Goal: Communication & Community: Participate in discussion

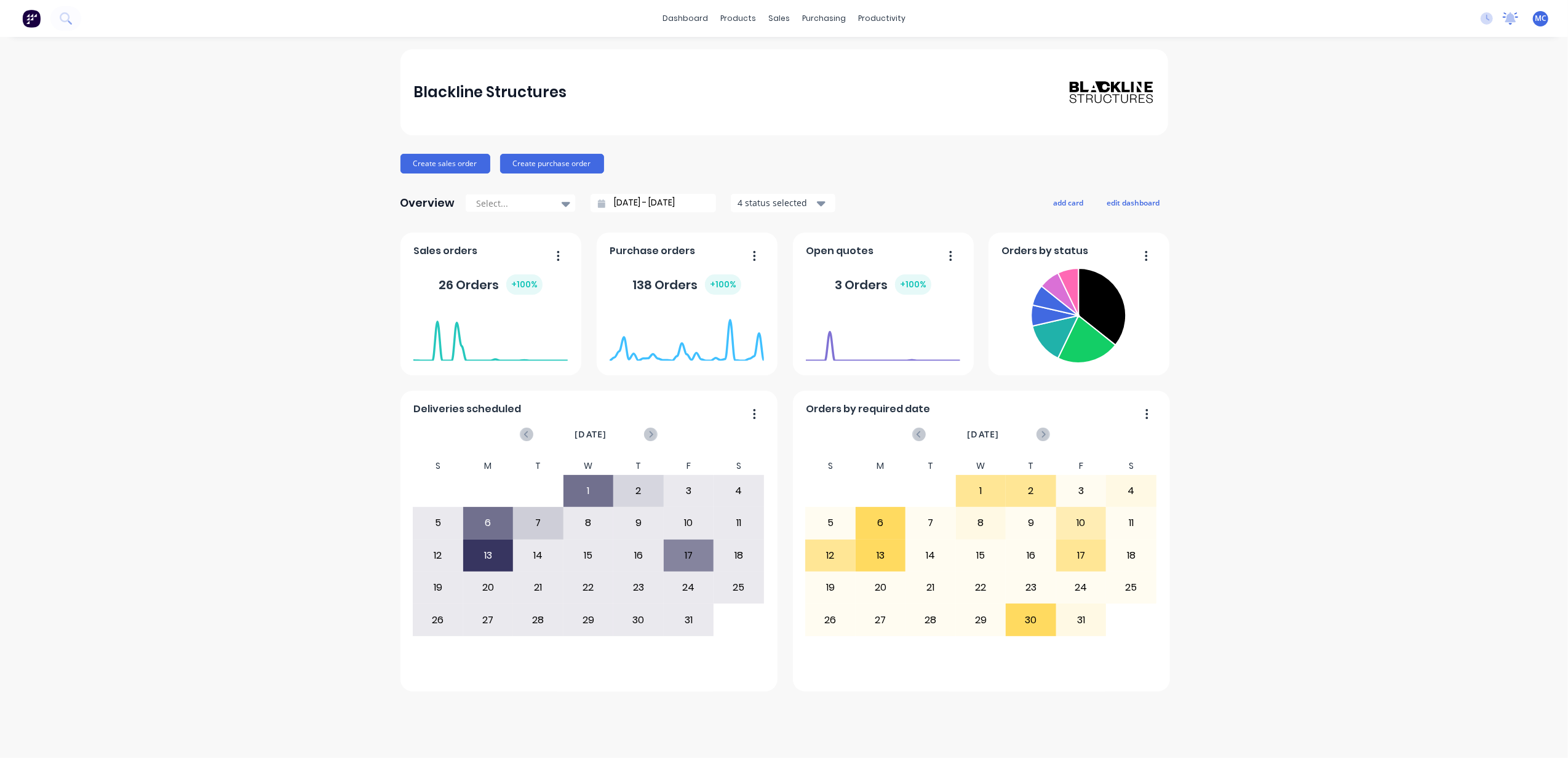
click at [1509, 22] on icon at bounding box center [1510, 17] width 11 height 10
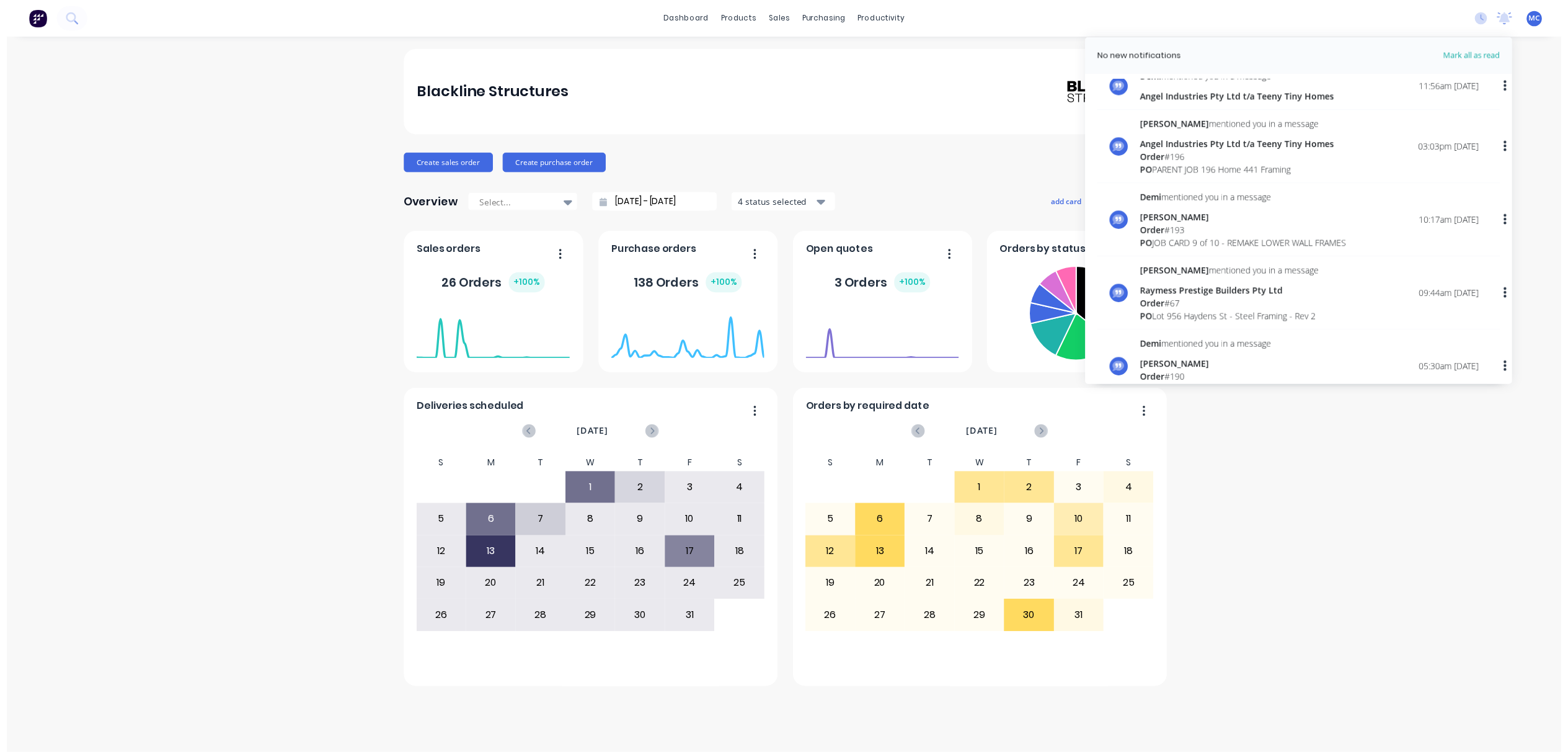
scroll to position [413, 0]
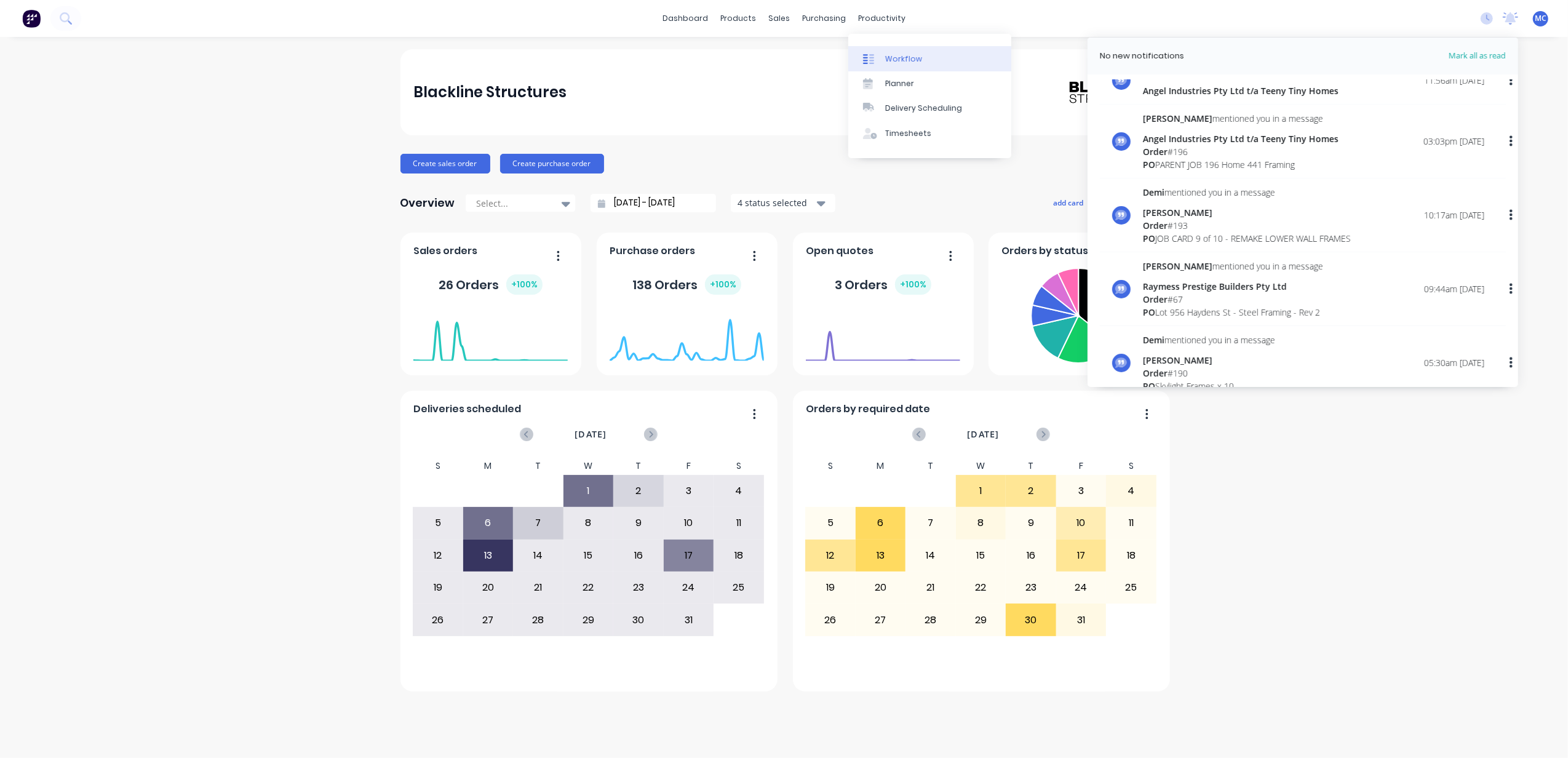
drag, startPoint x: 899, startPoint y: 59, endPoint x: 903, endPoint y: 65, distance: 7.2
click at [899, 59] on div "Workflow" at bounding box center [904, 59] width 37 height 11
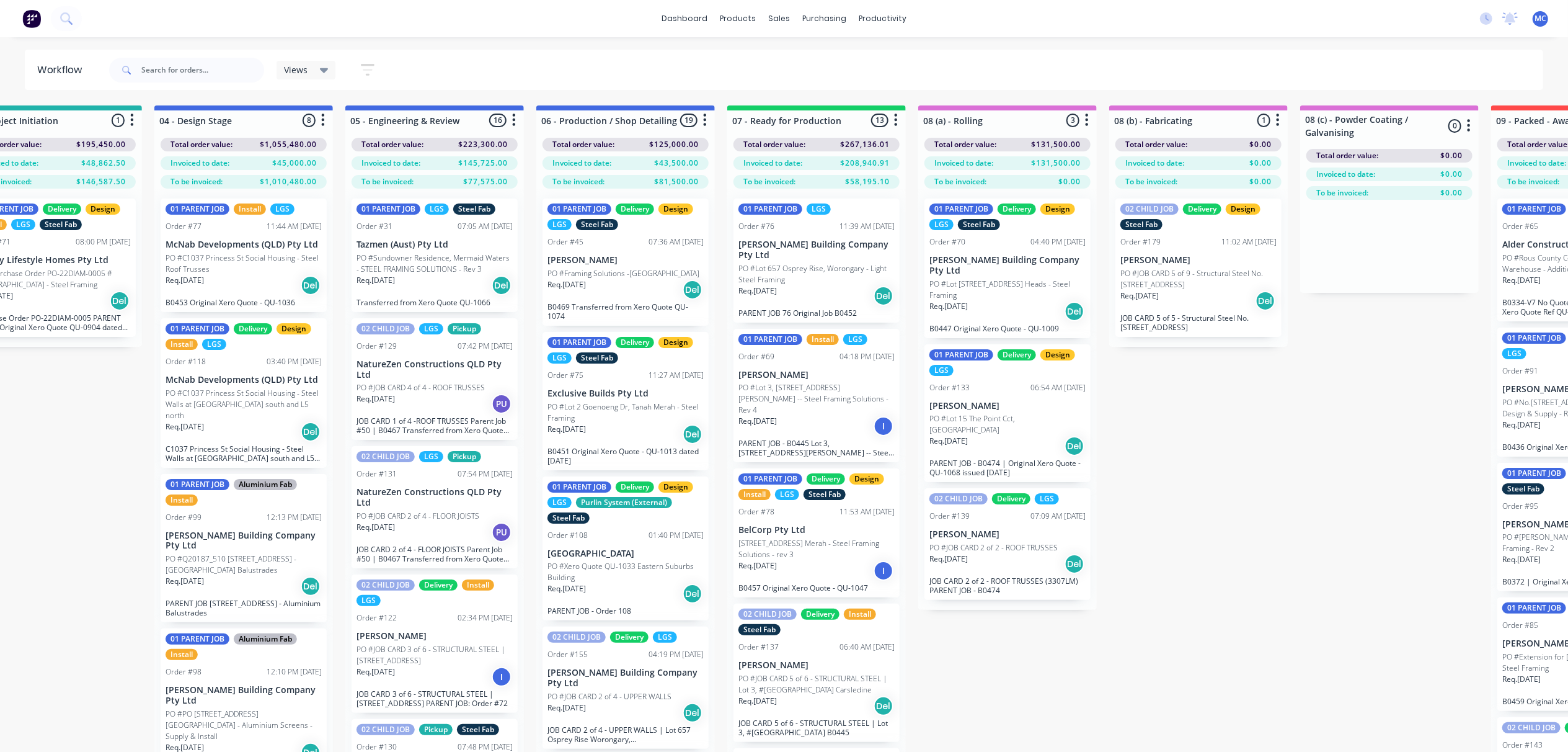
scroll to position [0, 516]
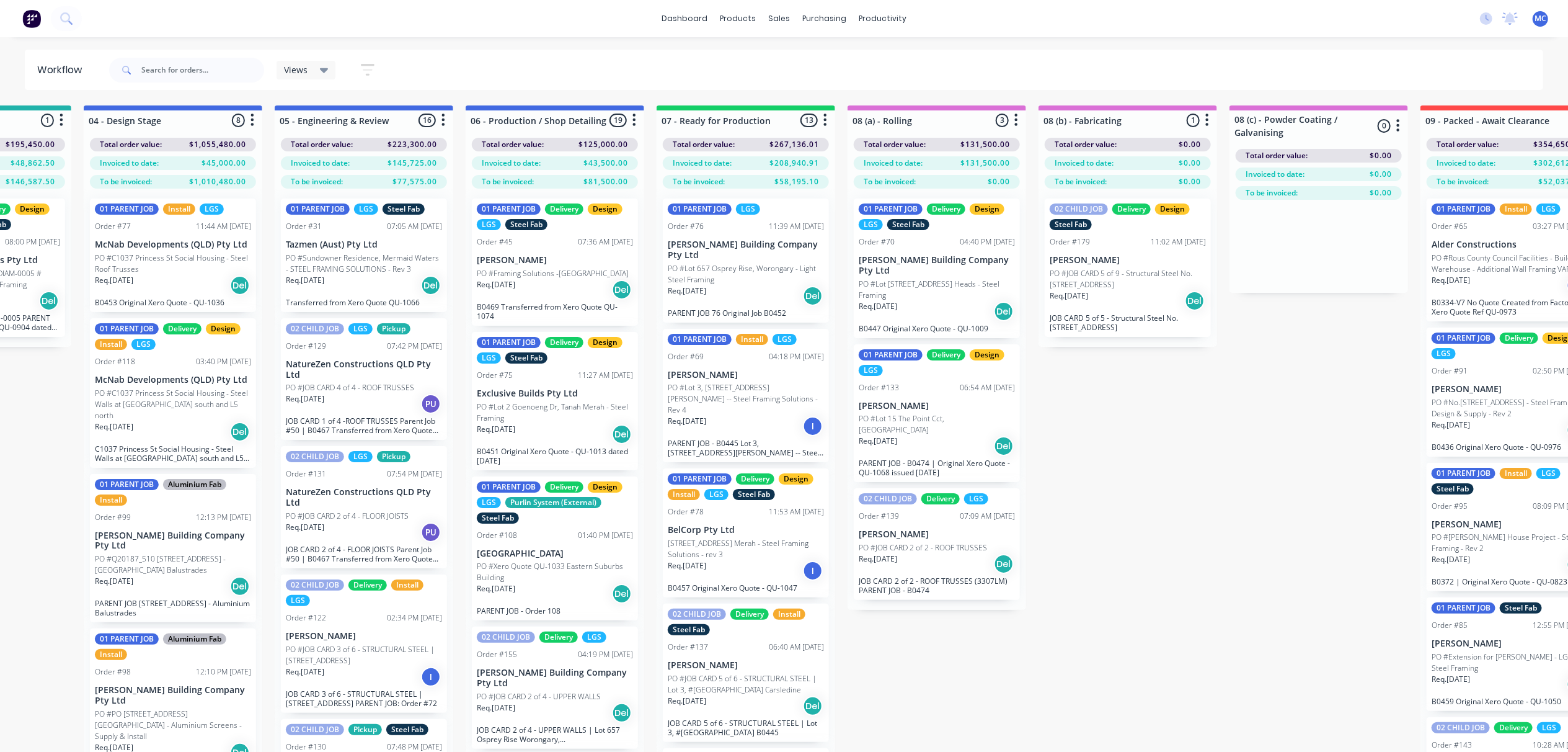
click at [361, 508] on p "NatureZen Constructions QLD Pty Ltd" at bounding box center [364, 498] width 156 height 21
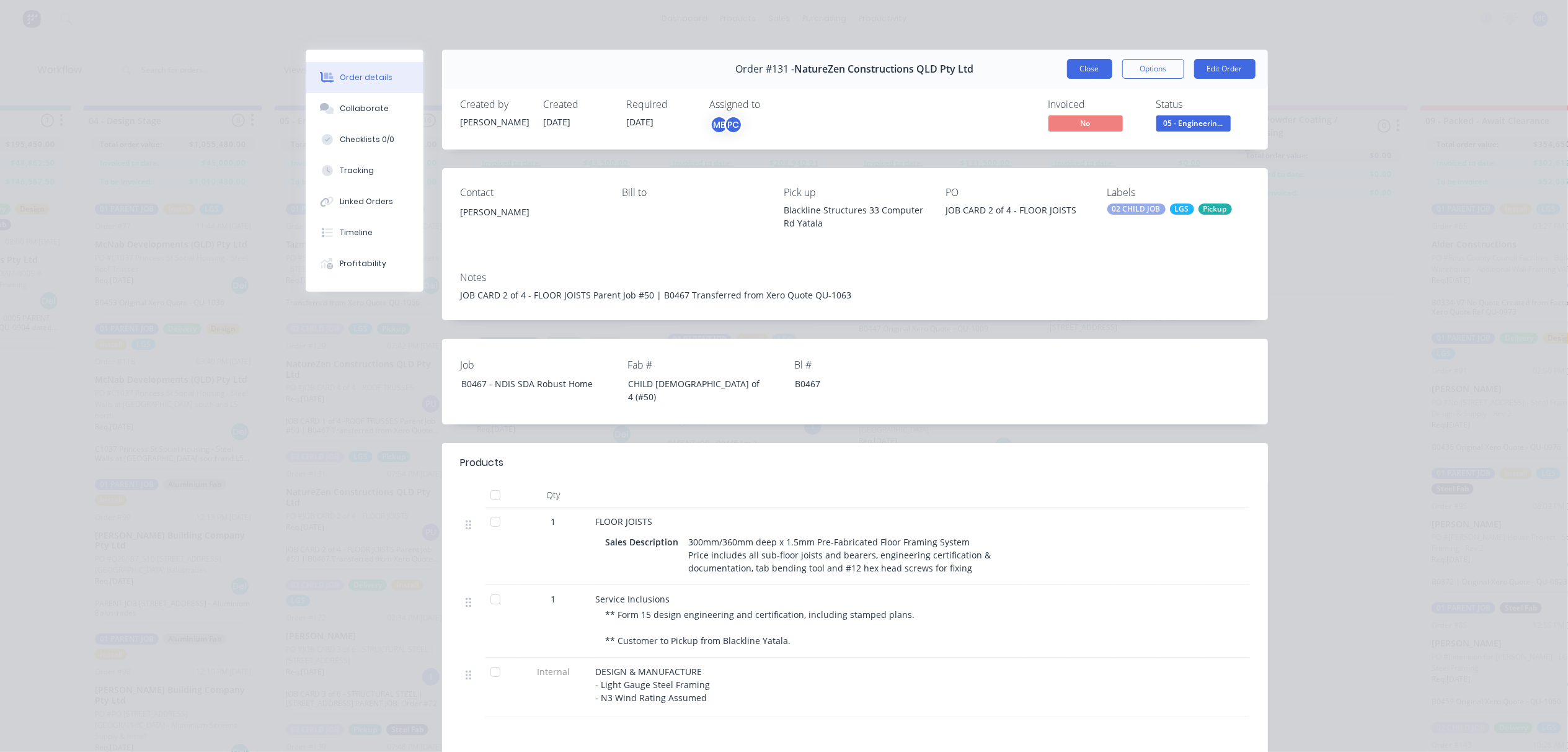
click at [1087, 65] on button "Close" at bounding box center [1090, 69] width 45 height 20
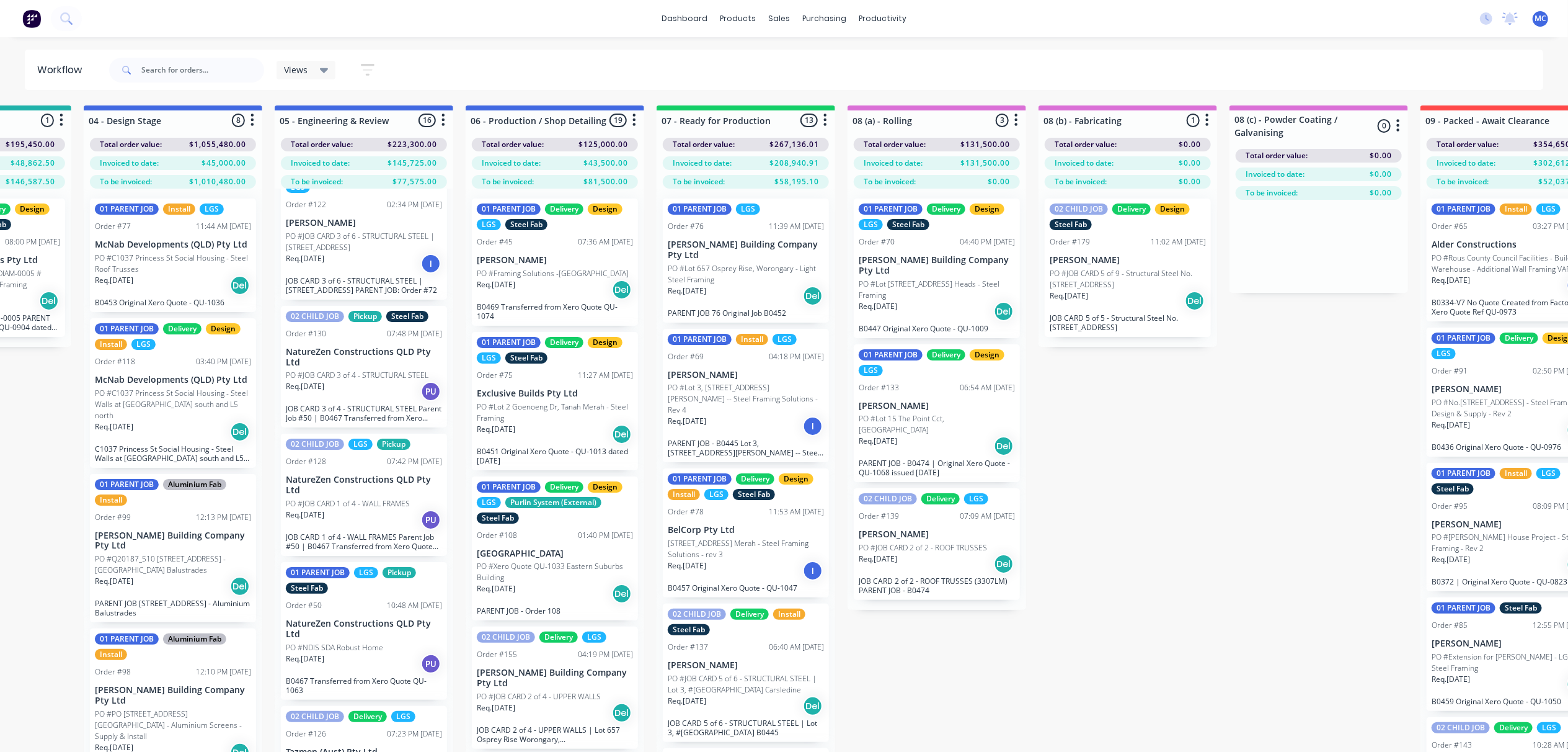
scroll to position [579, 0]
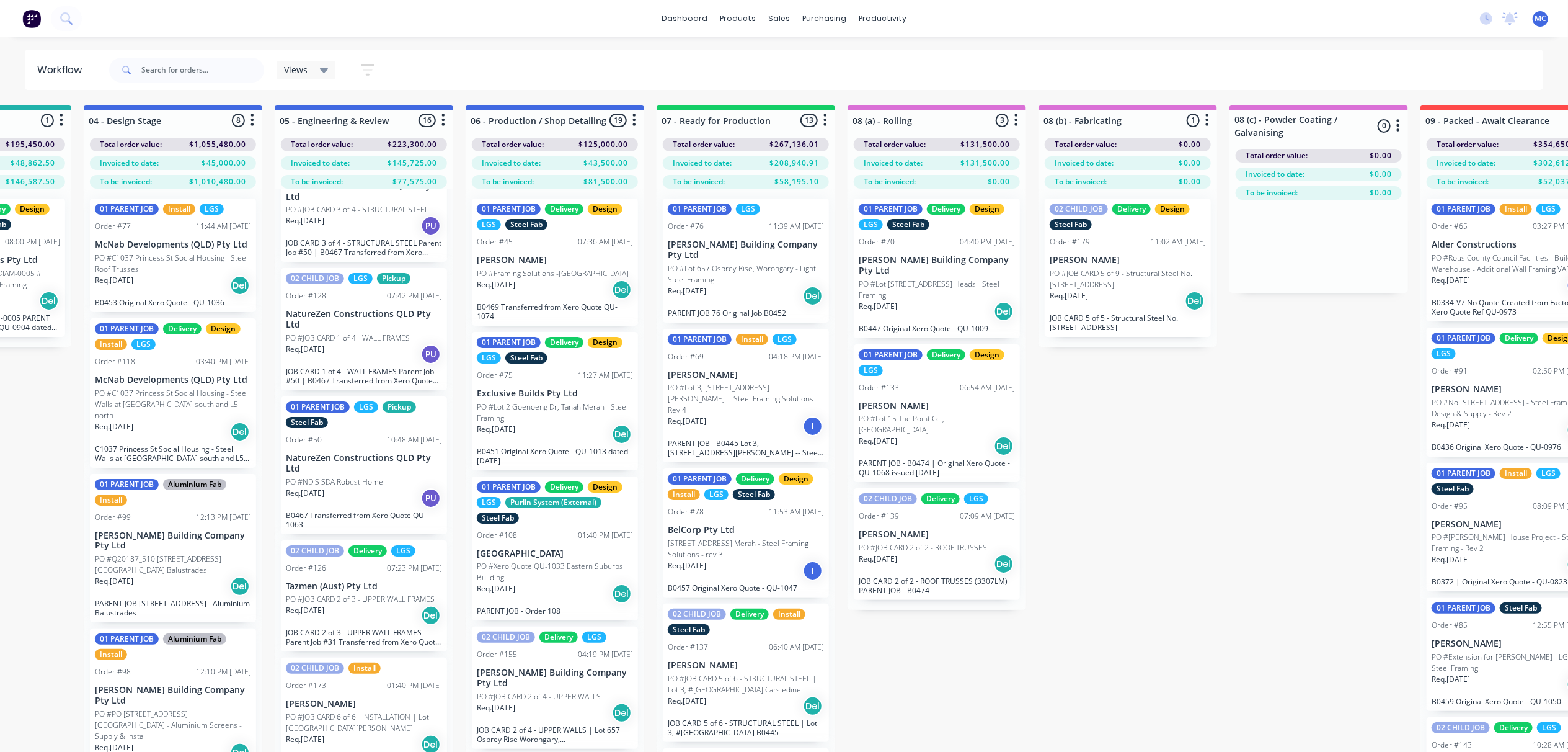
click at [328, 488] on p "PO #NDIS SDA Robust Home" at bounding box center [334, 482] width 97 height 11
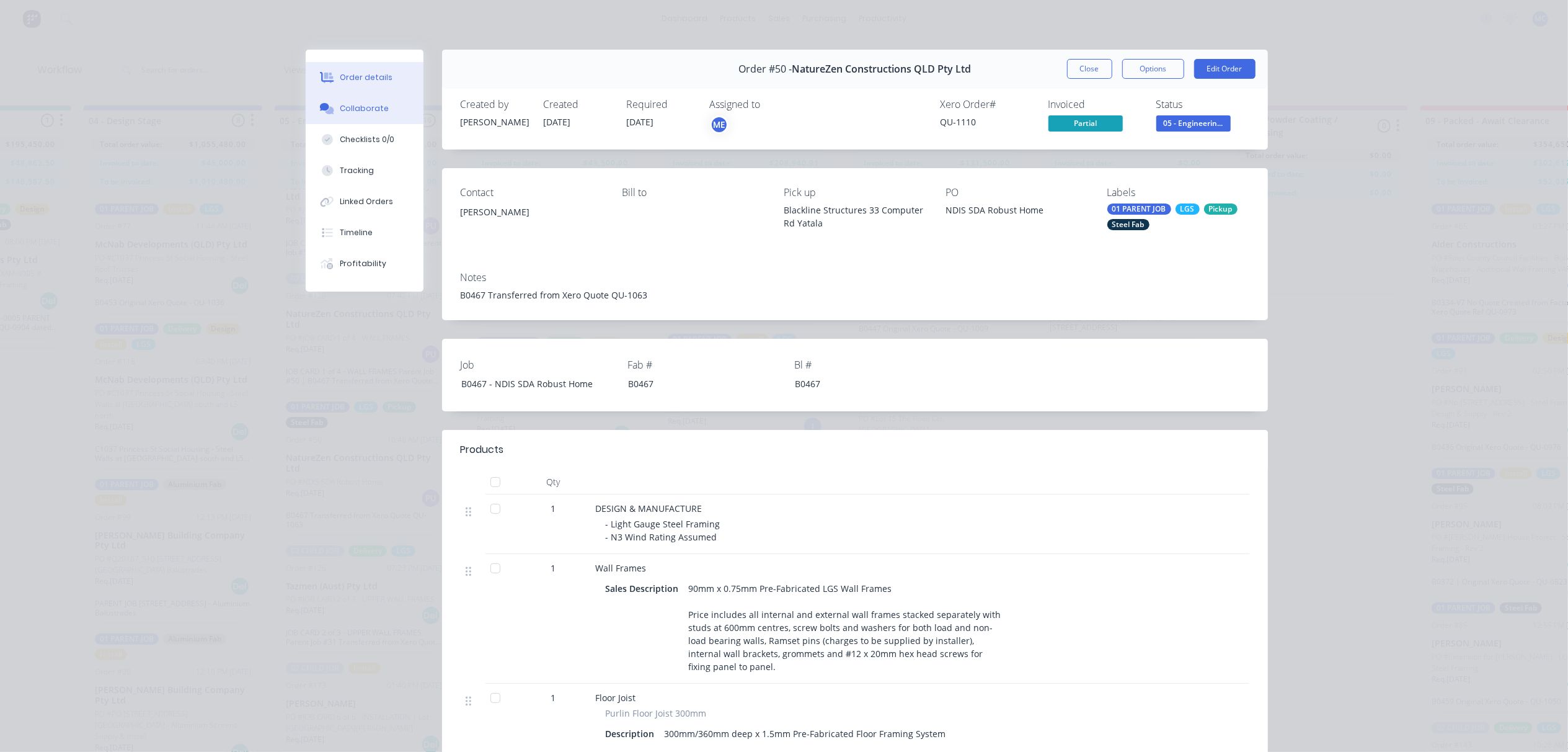
click at [348, 110] on div "Collaborate" at bounding box center [364, 108] width 49 height 11
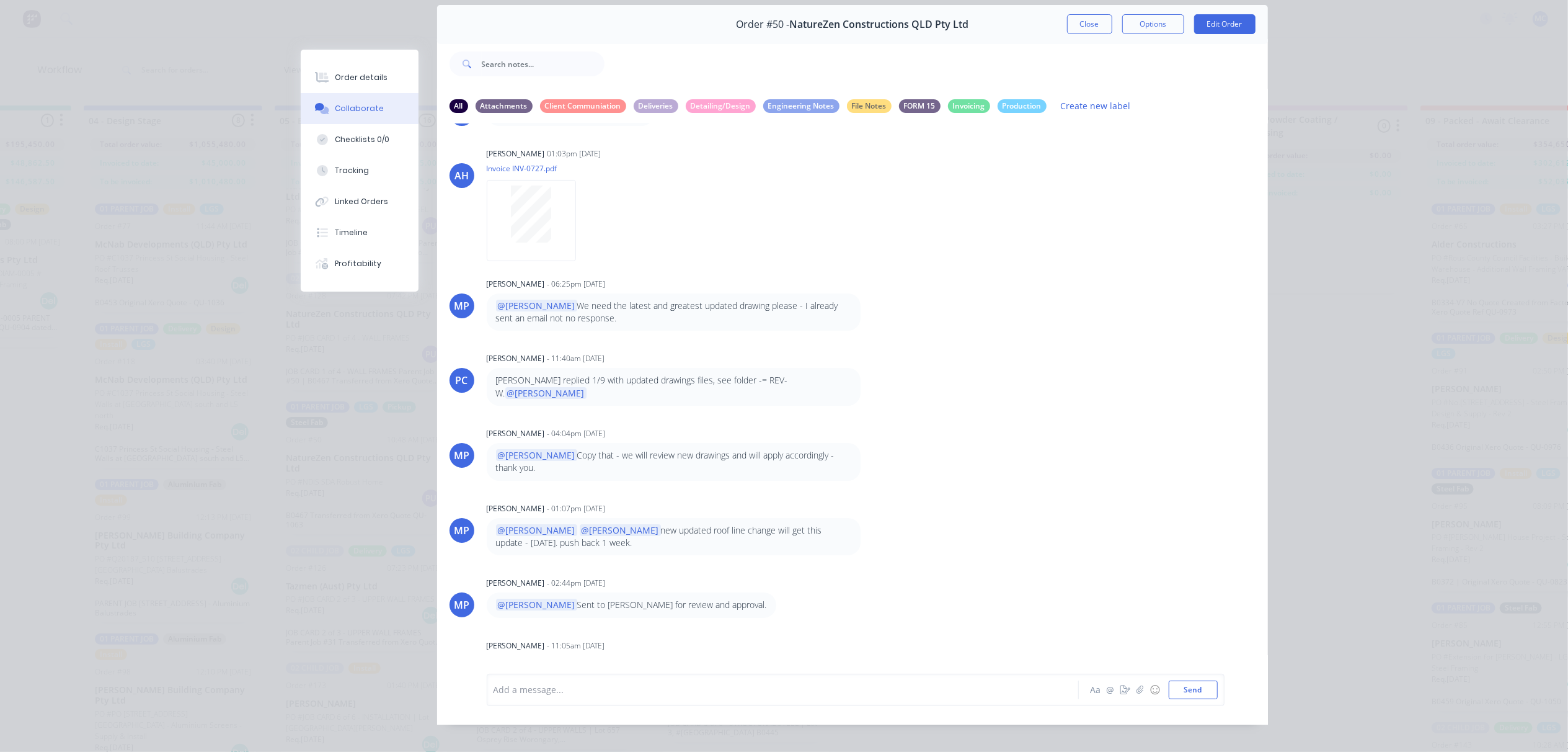
scroll to position [69, 0]
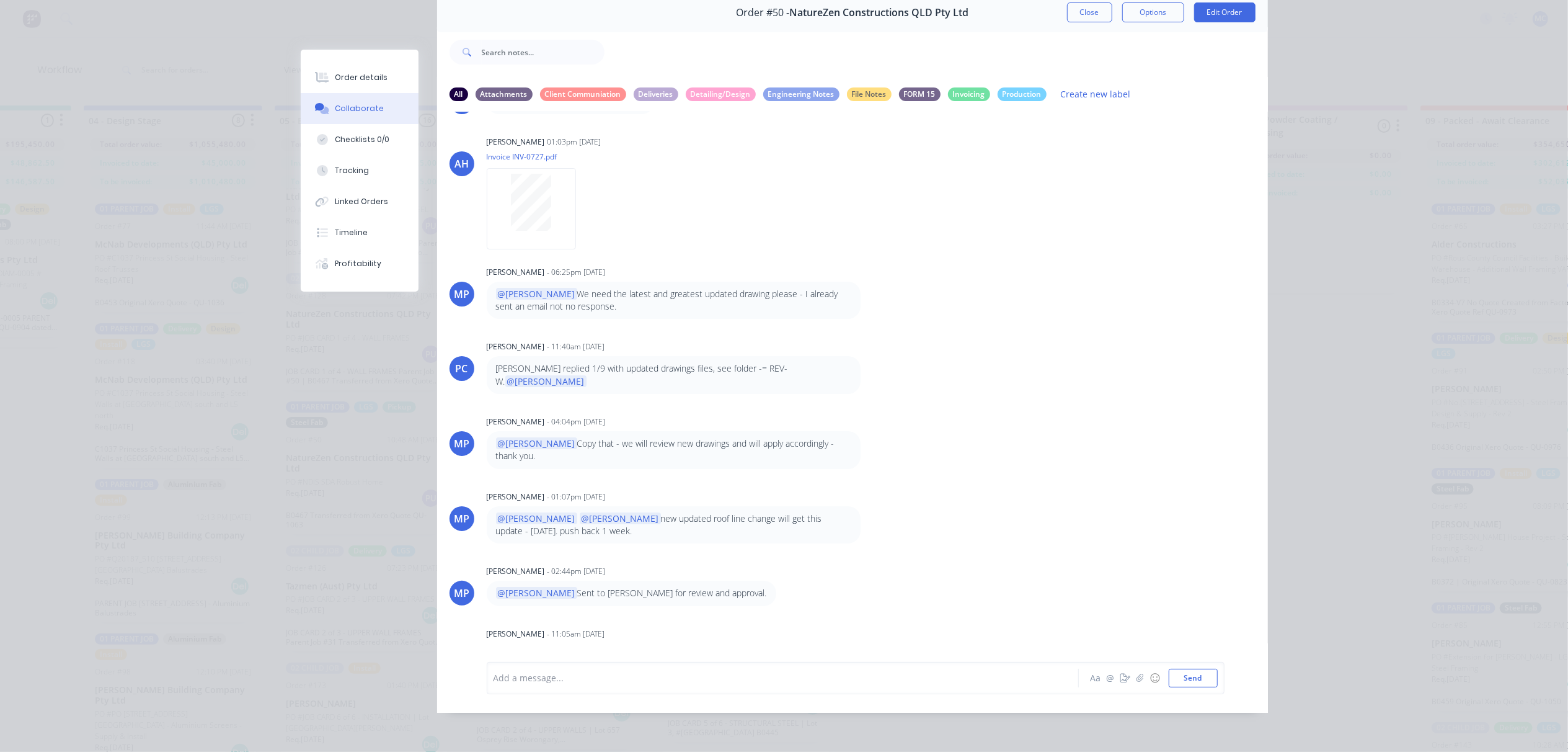
click at [599, 675] on div at bounding box center [765, 678] width 543 height 13
click at [1194, 674] on button "Send" at bounding box center [1193, 678] width 49 height 19
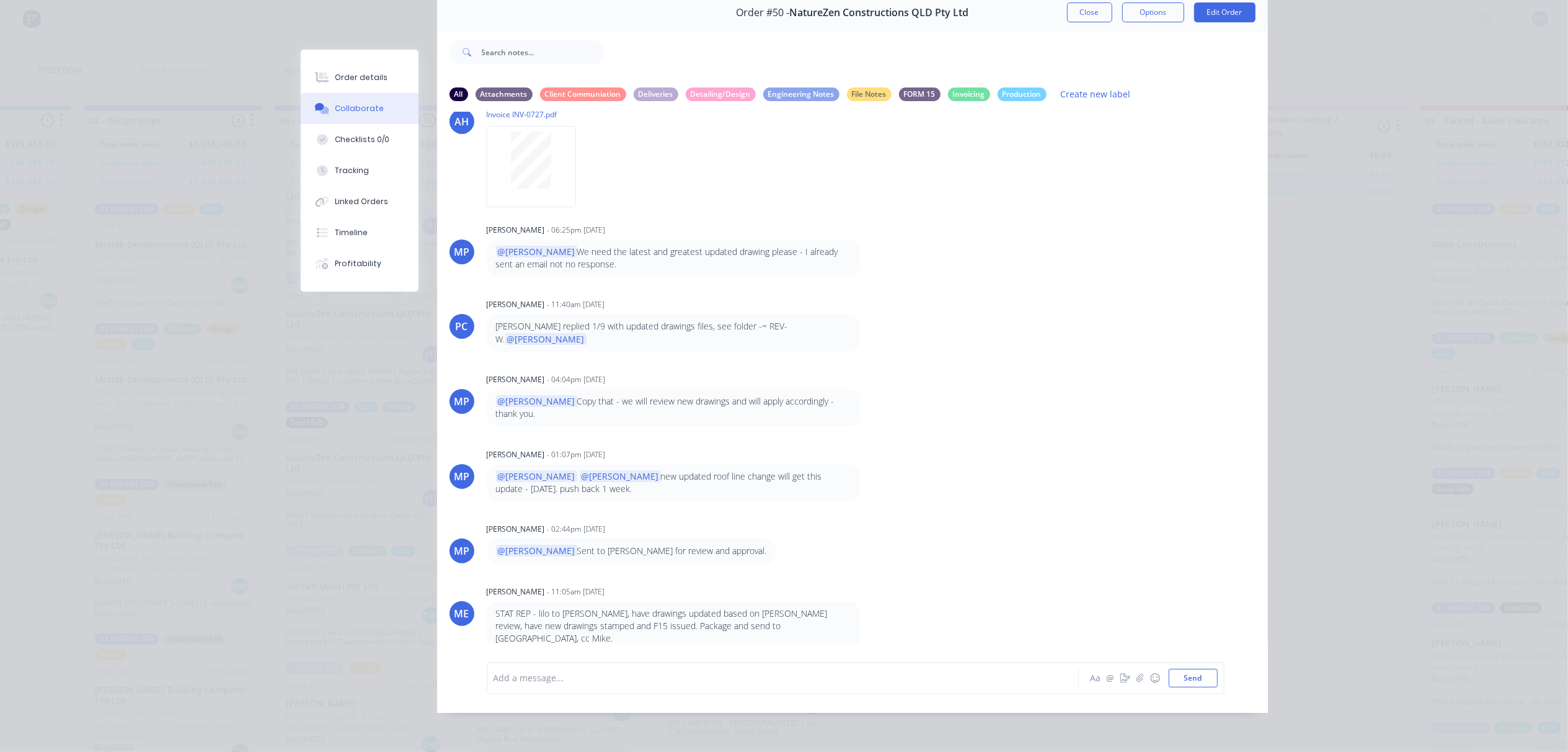
scroll to position [122, 0]
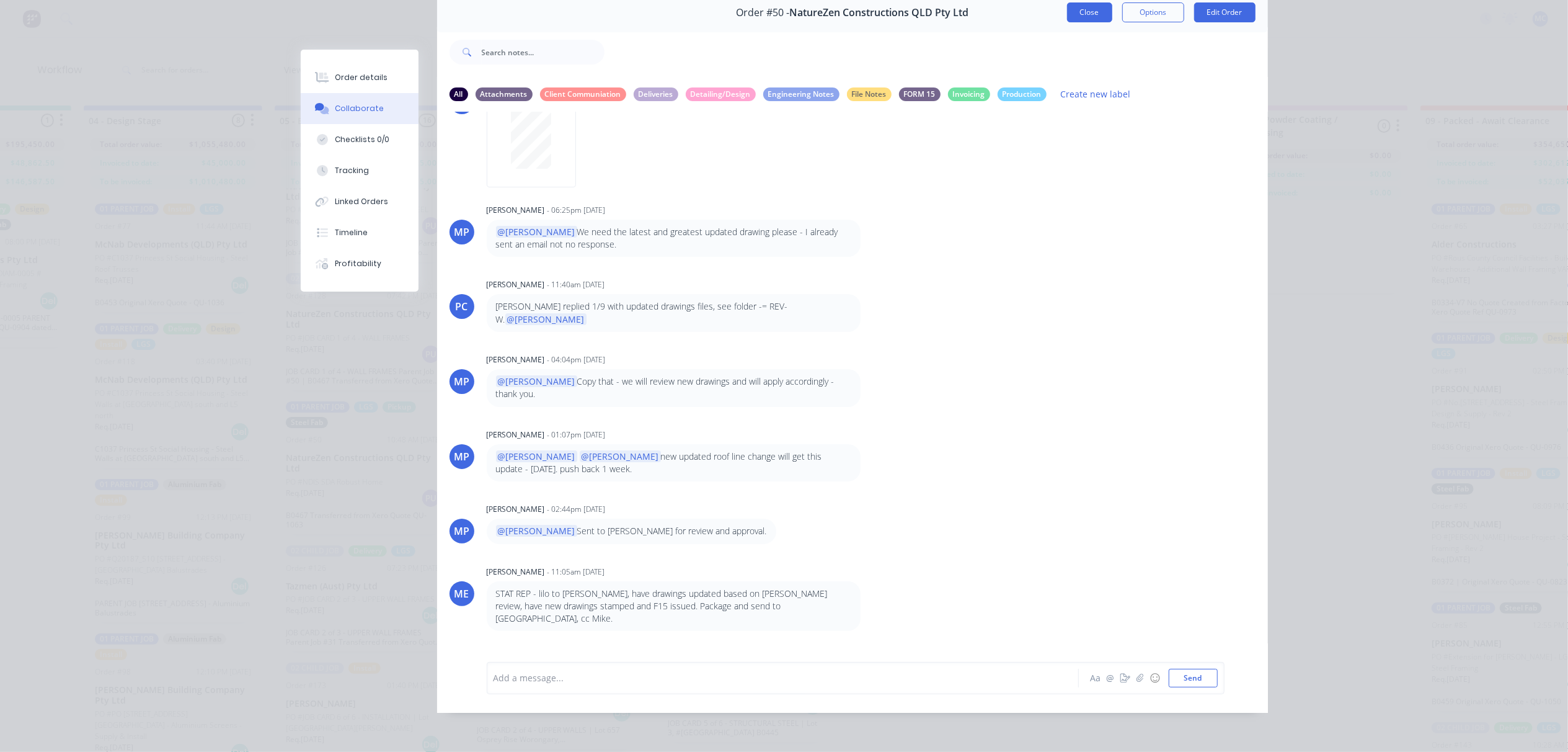
click at [1095, 8] on button "Close" at bounding box center [1090, 13] width 45 height 20
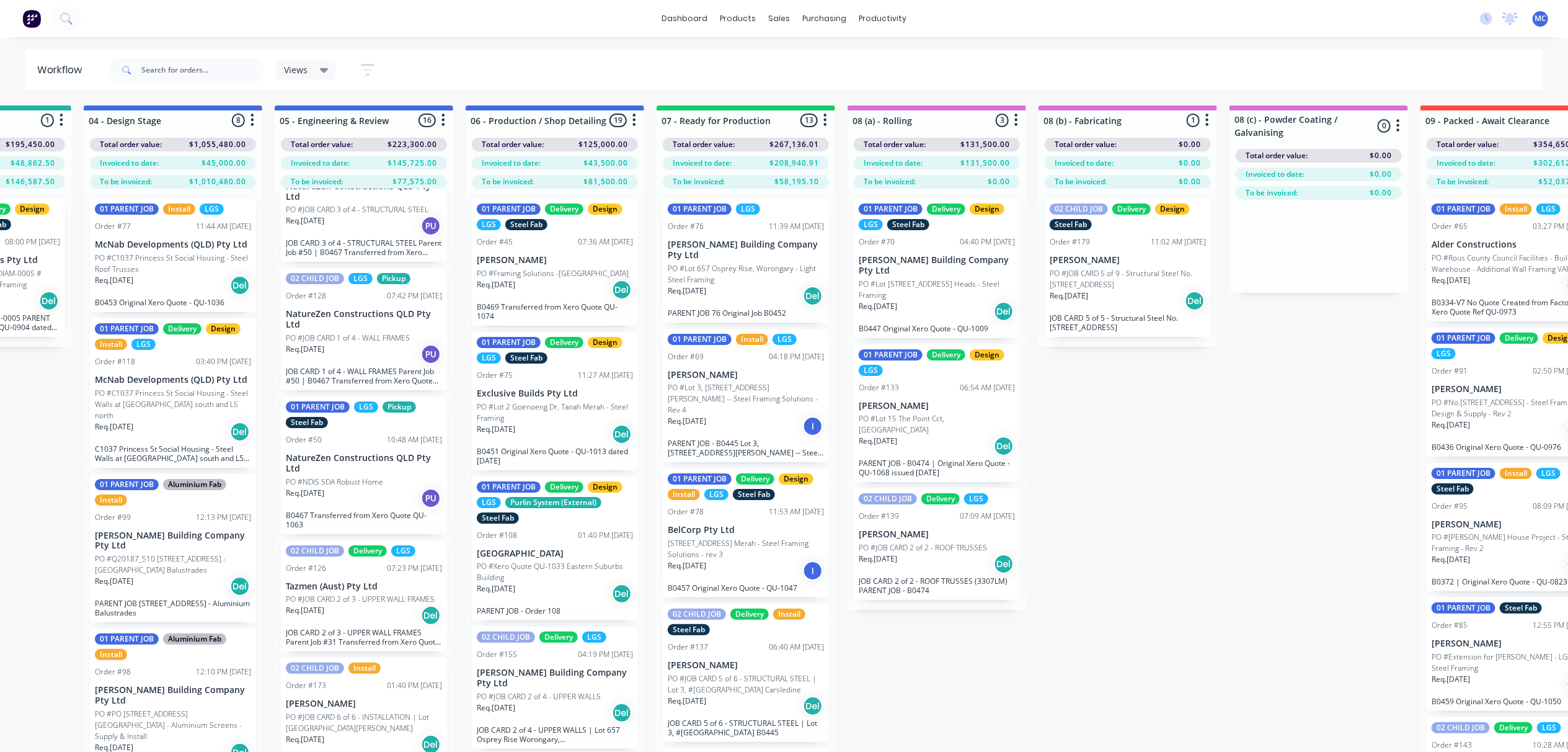
click at [897, 435] on p "Req. [DATE]" at bounding box center [878, 441] width 39 height 11
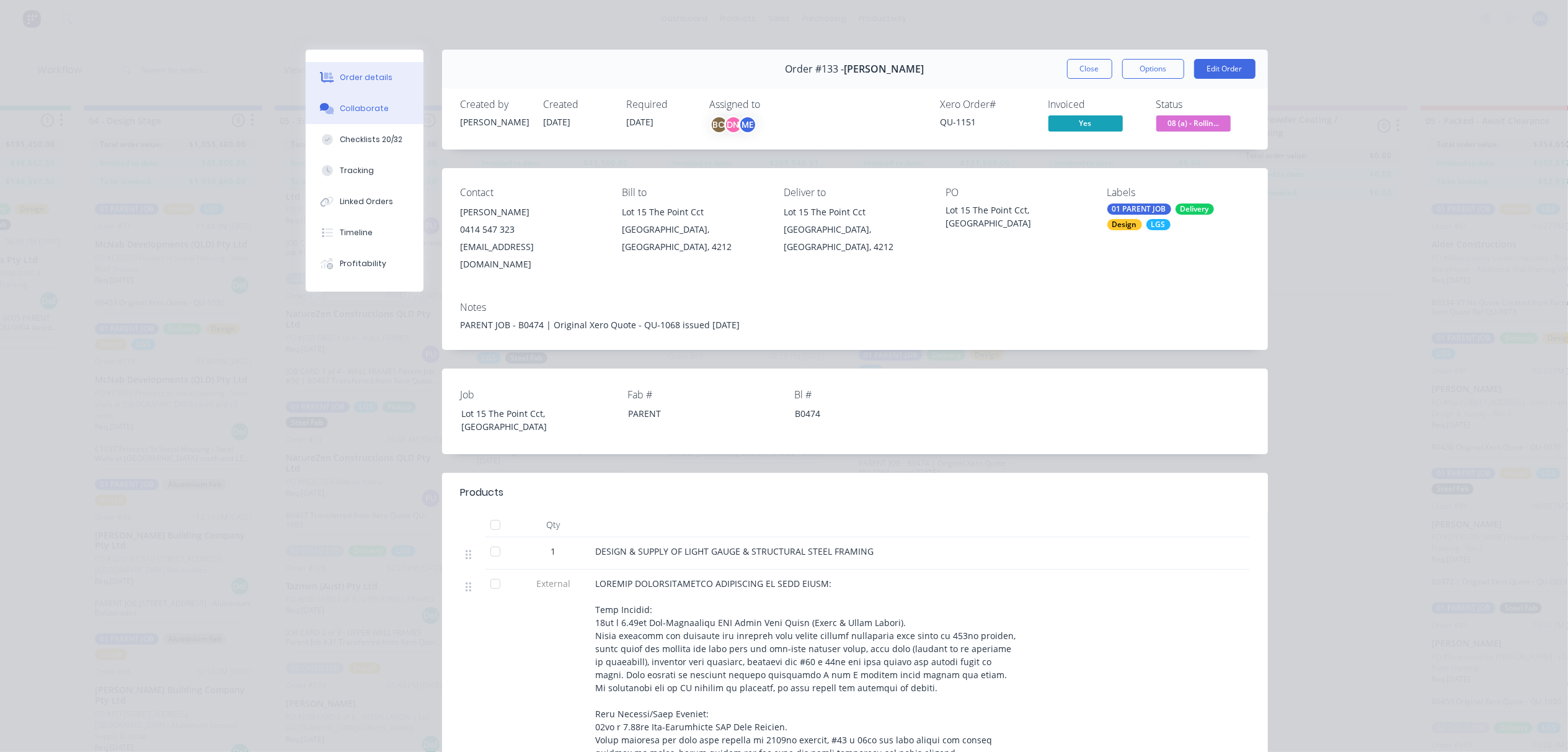
click at [318, 116] on button "Collaborate" at bounding box center [364, 108] width 117 height 31
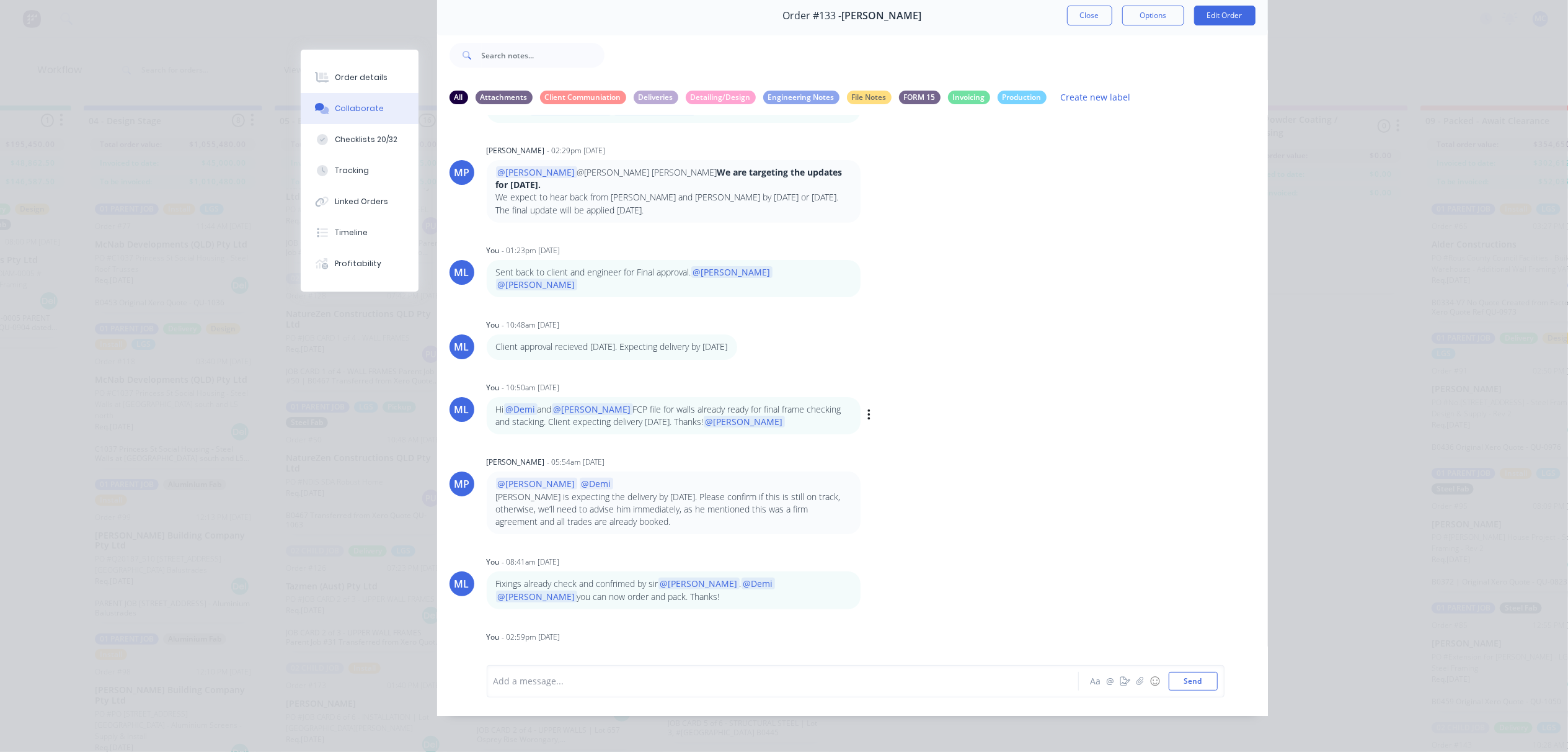
scroll to position [69, 0]
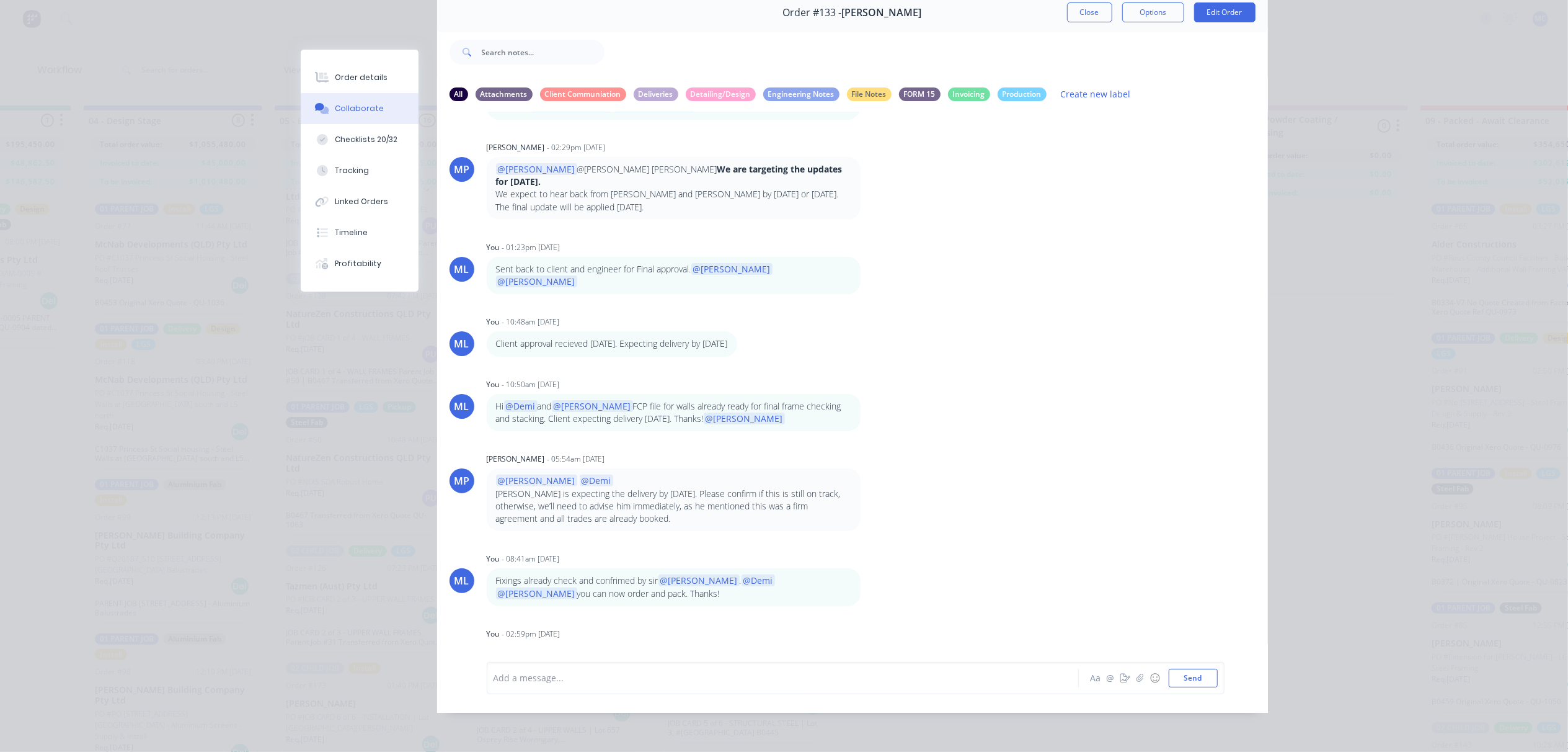
click at [809, 687] on div "Add a message... Aa @ ☺ Send" at bounding box center [855, 678] width 738 height 32
click at [805, 681] on div at bounding box center [765, 678] width 543 height 13
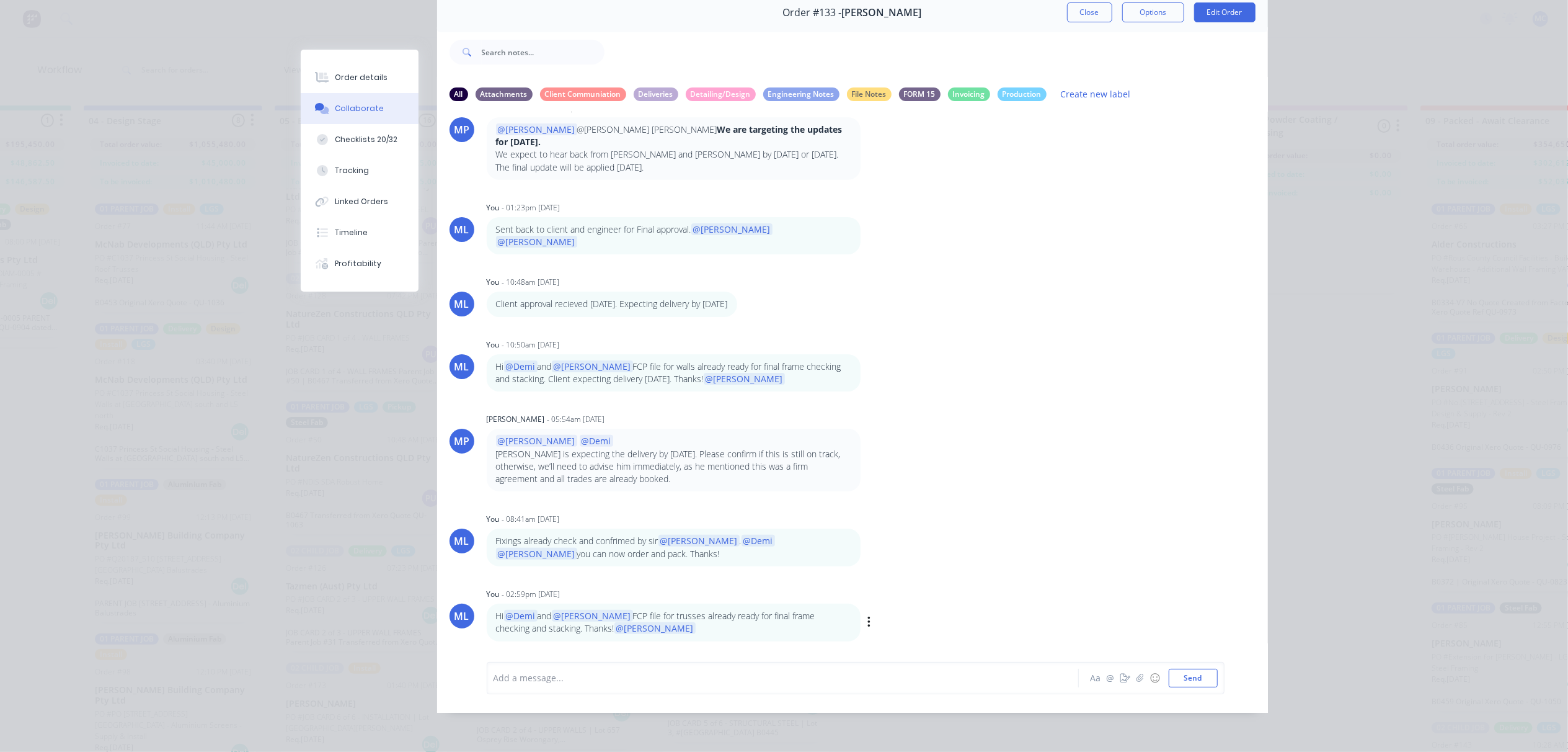
scroll to position [566, 0]
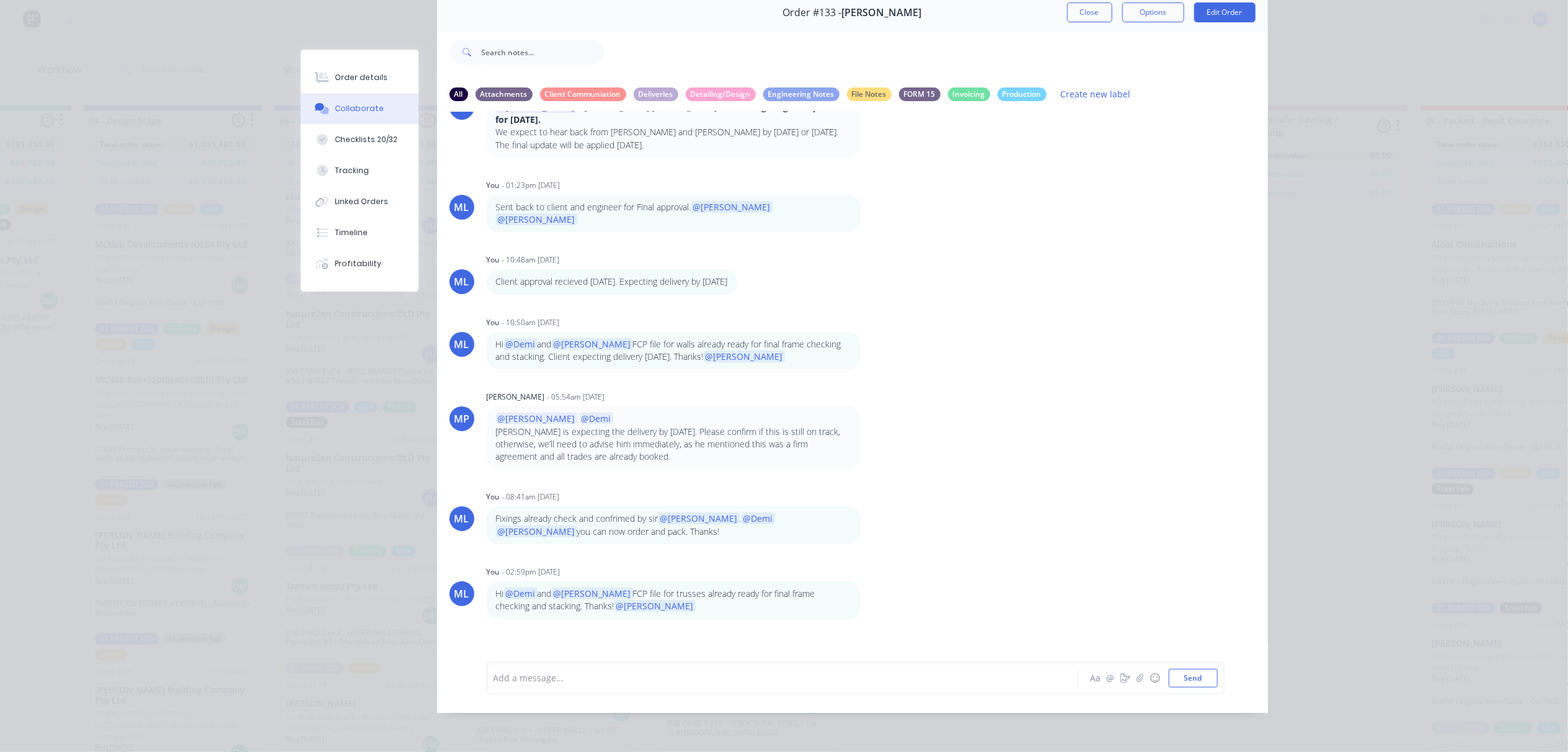
click at [867, 666] on button "button" at bounding box center [869, 675] width 5 height 18
click at [876, 642] on button "Edit" at bounding box center [914, 652] width 78 height 21
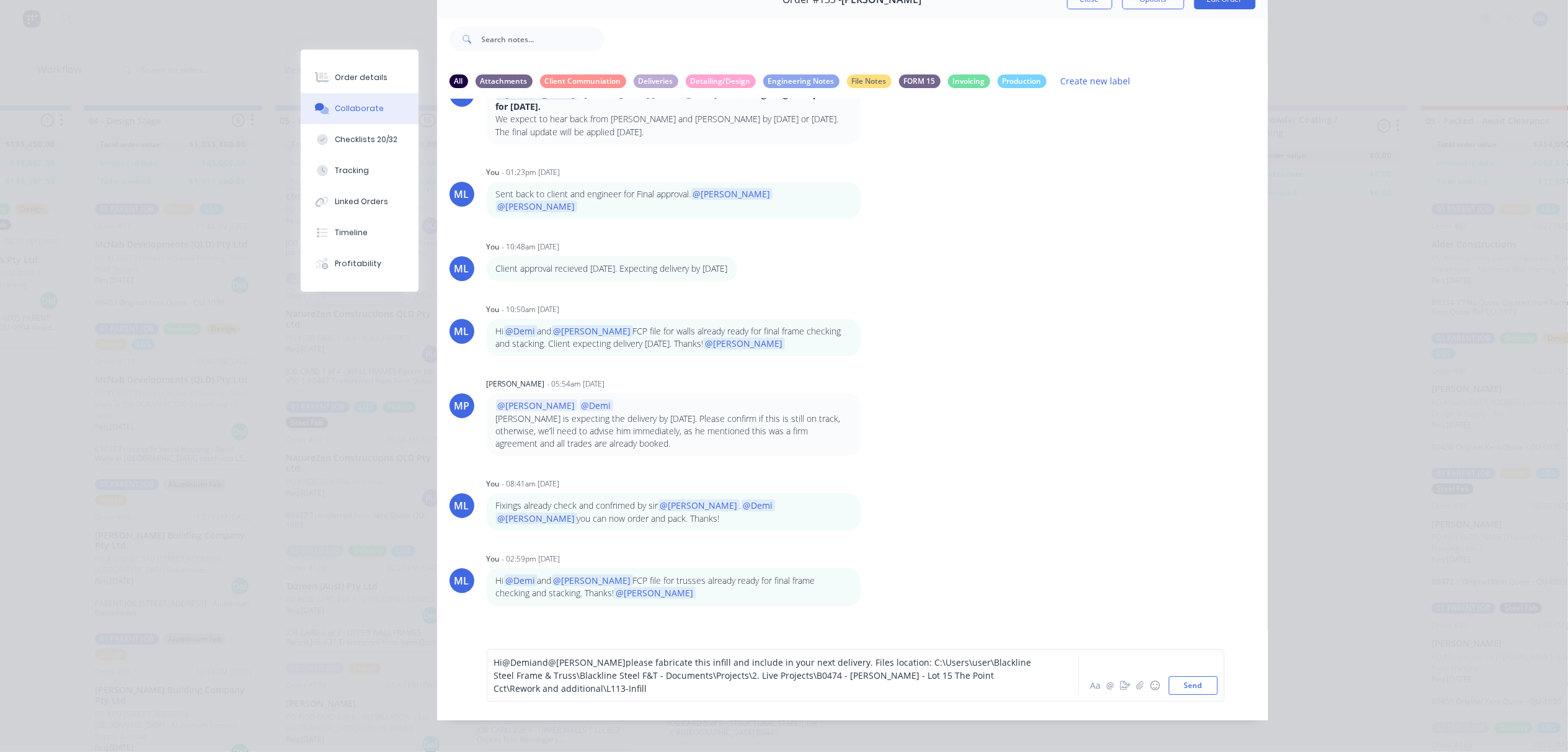
click at [826, 670] on span "please fabricate this infill and include in your next delivery. Files location:…" at bounding box center [764, 675] width 540 height 38
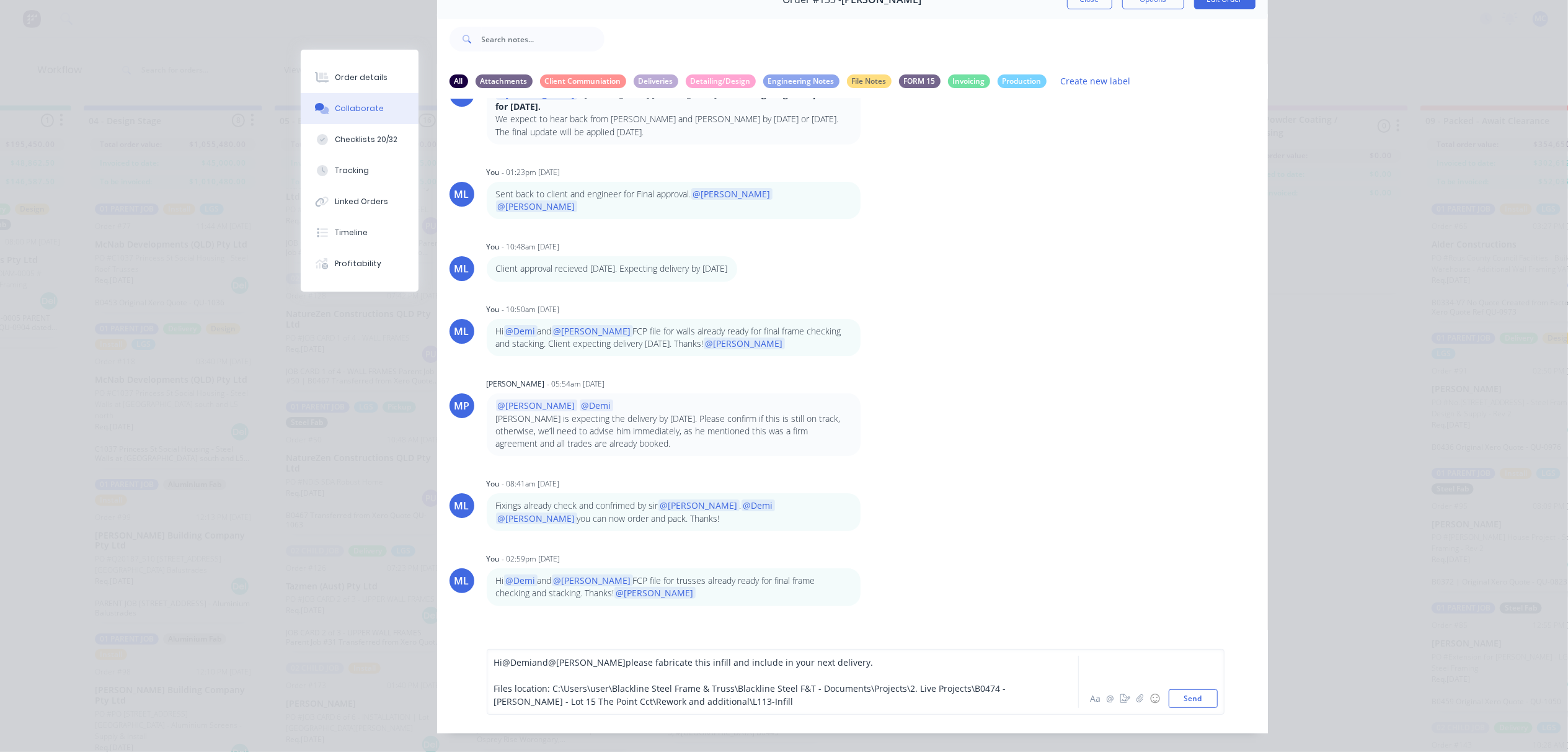
click at [846, 669] on div "Hi @Demi and @[PERSON_NAME] please fabricate this infill and include in your ne…" at bounding box center [765, 663] width 543 height 13
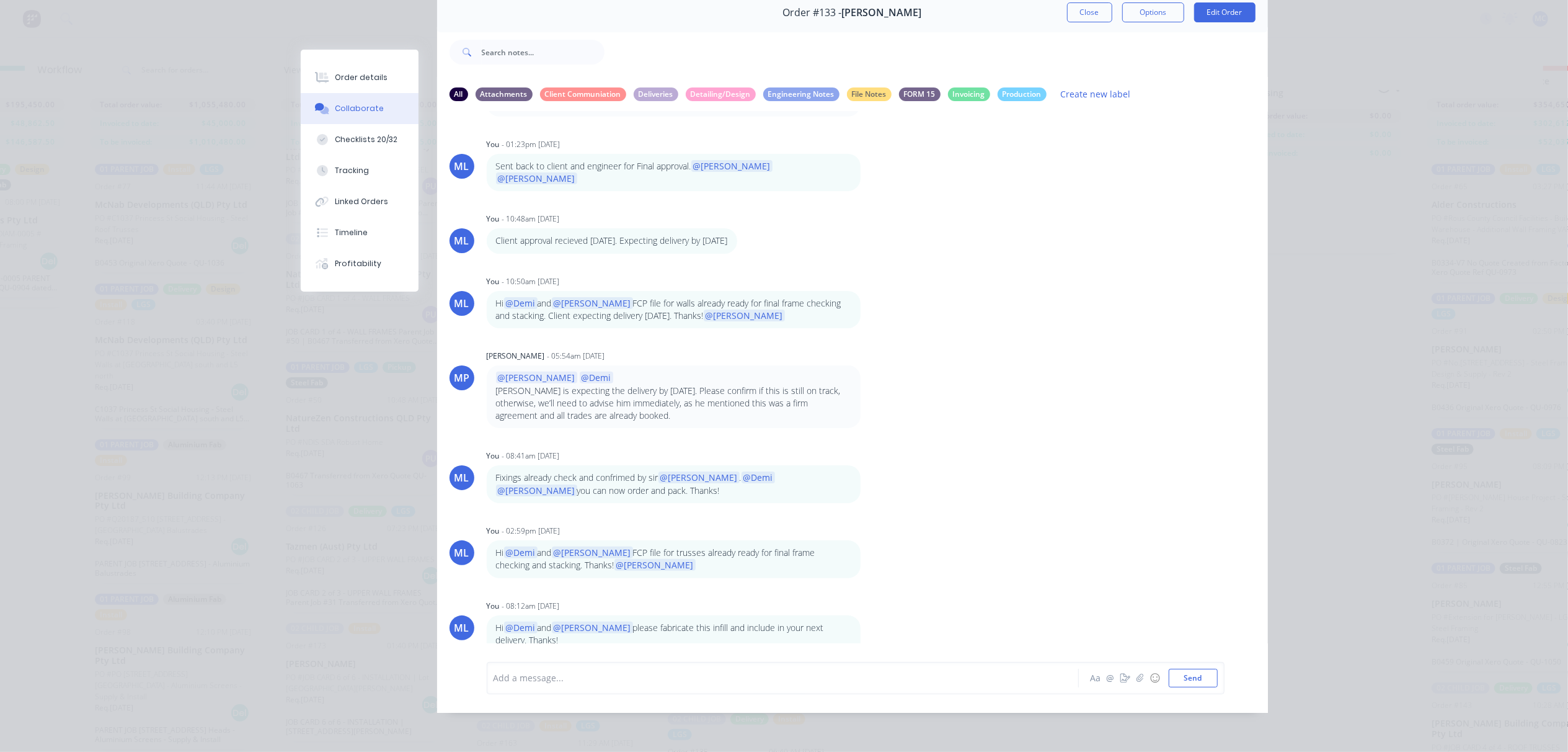
scroll to position [628, 0]
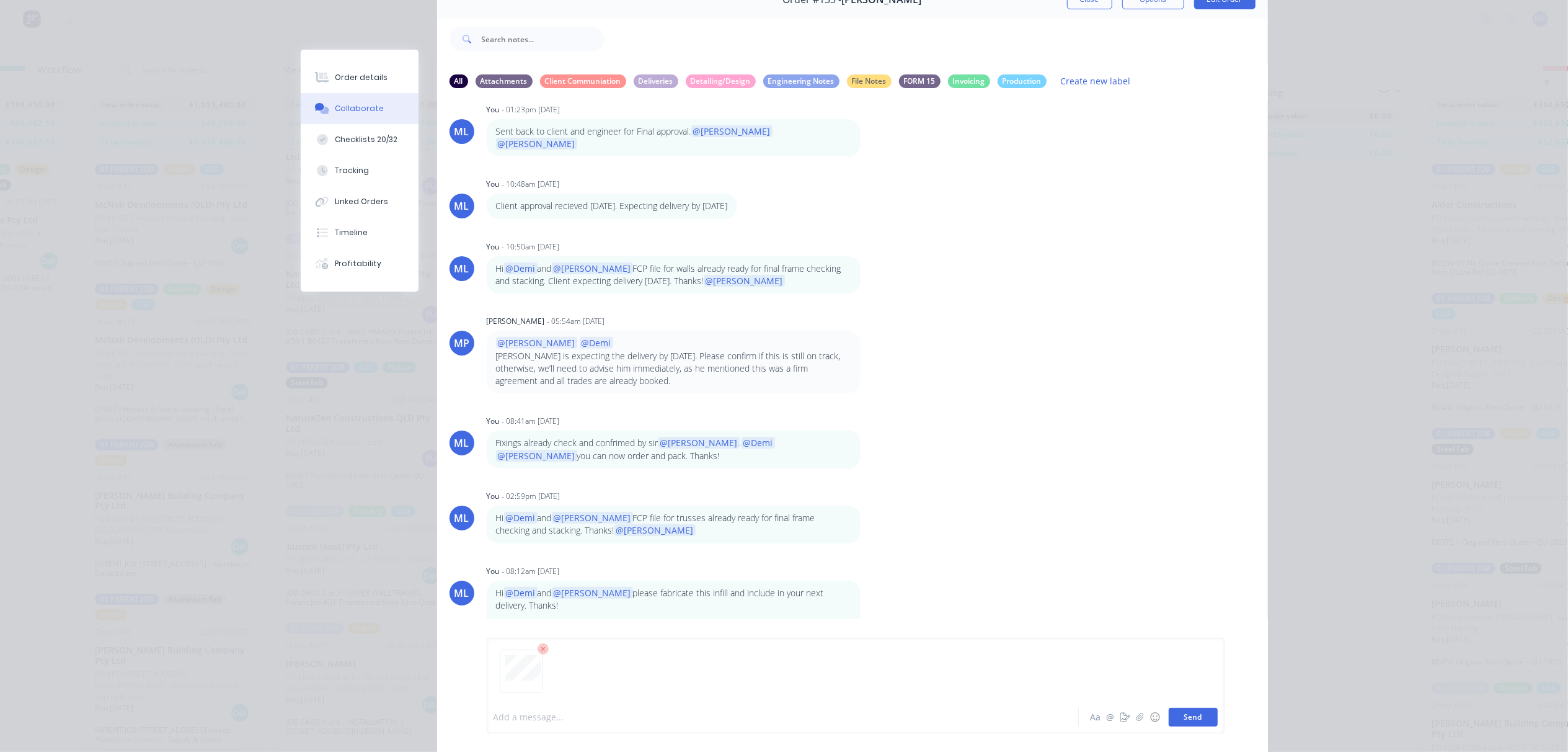
click at [1187, 709] on button "Send" at bounding box center [1193, 717] width 49 height 19
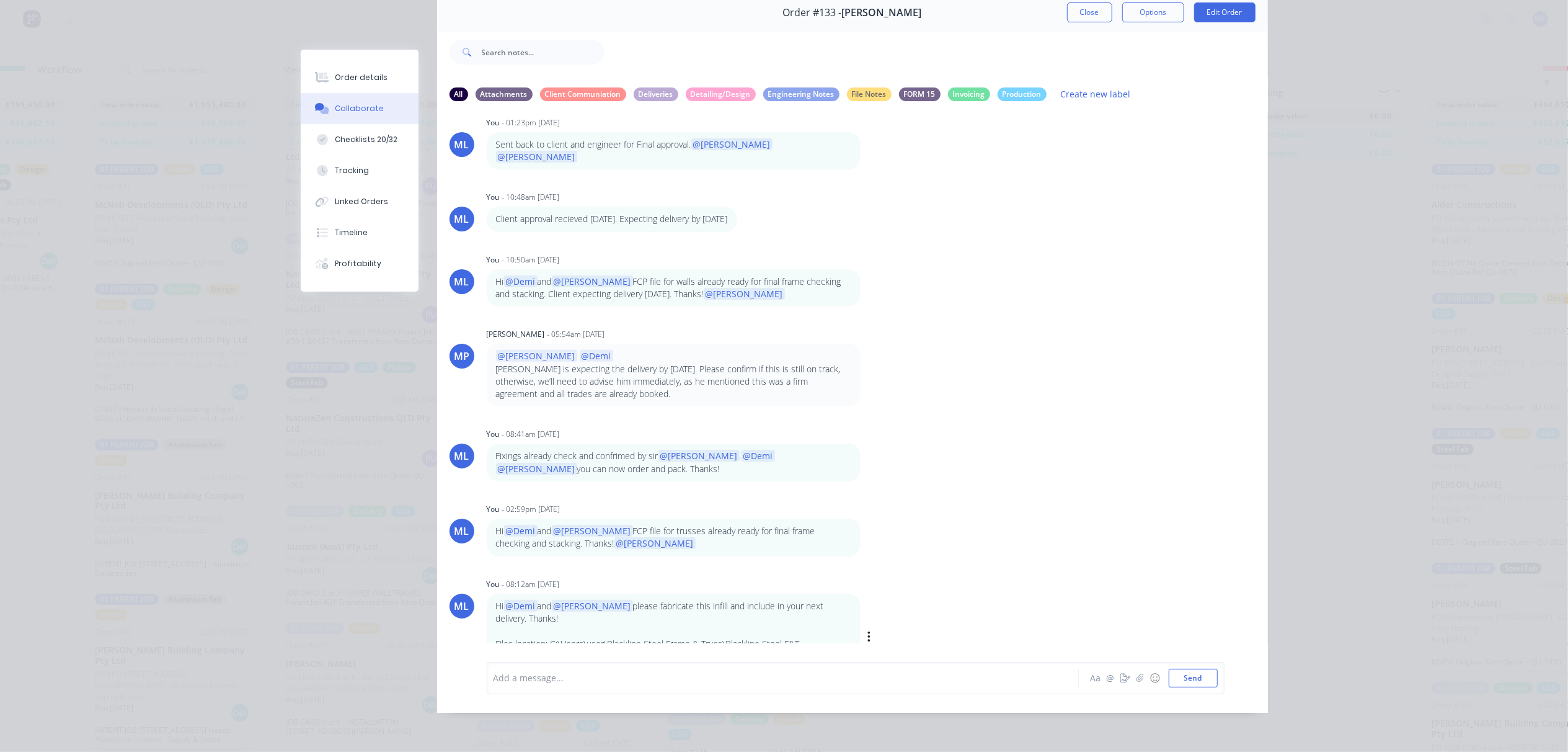
scroll to position [770, 0]
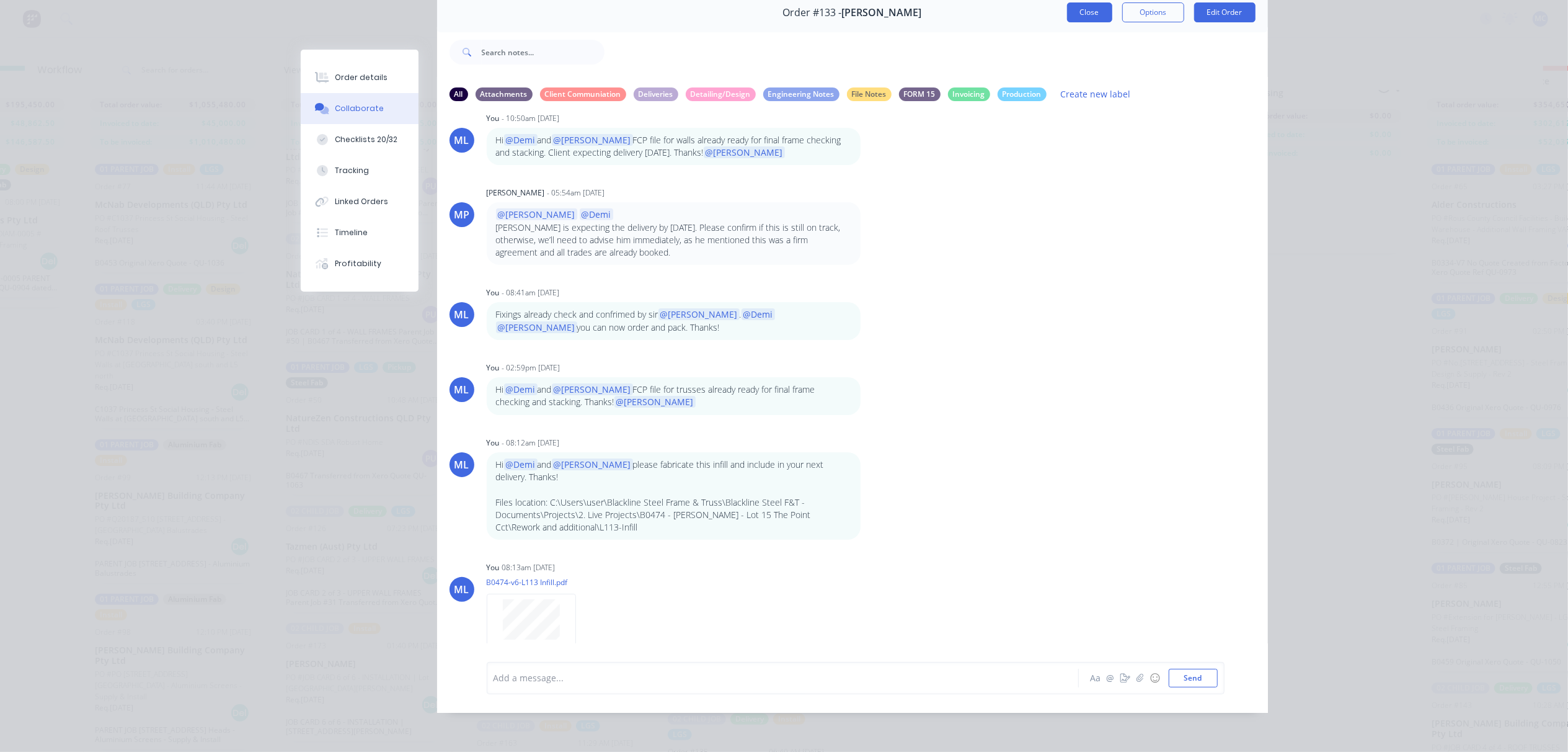
click at [1089, 5] on button "Close" at bounding box center [1090, 13] width 45 height 20
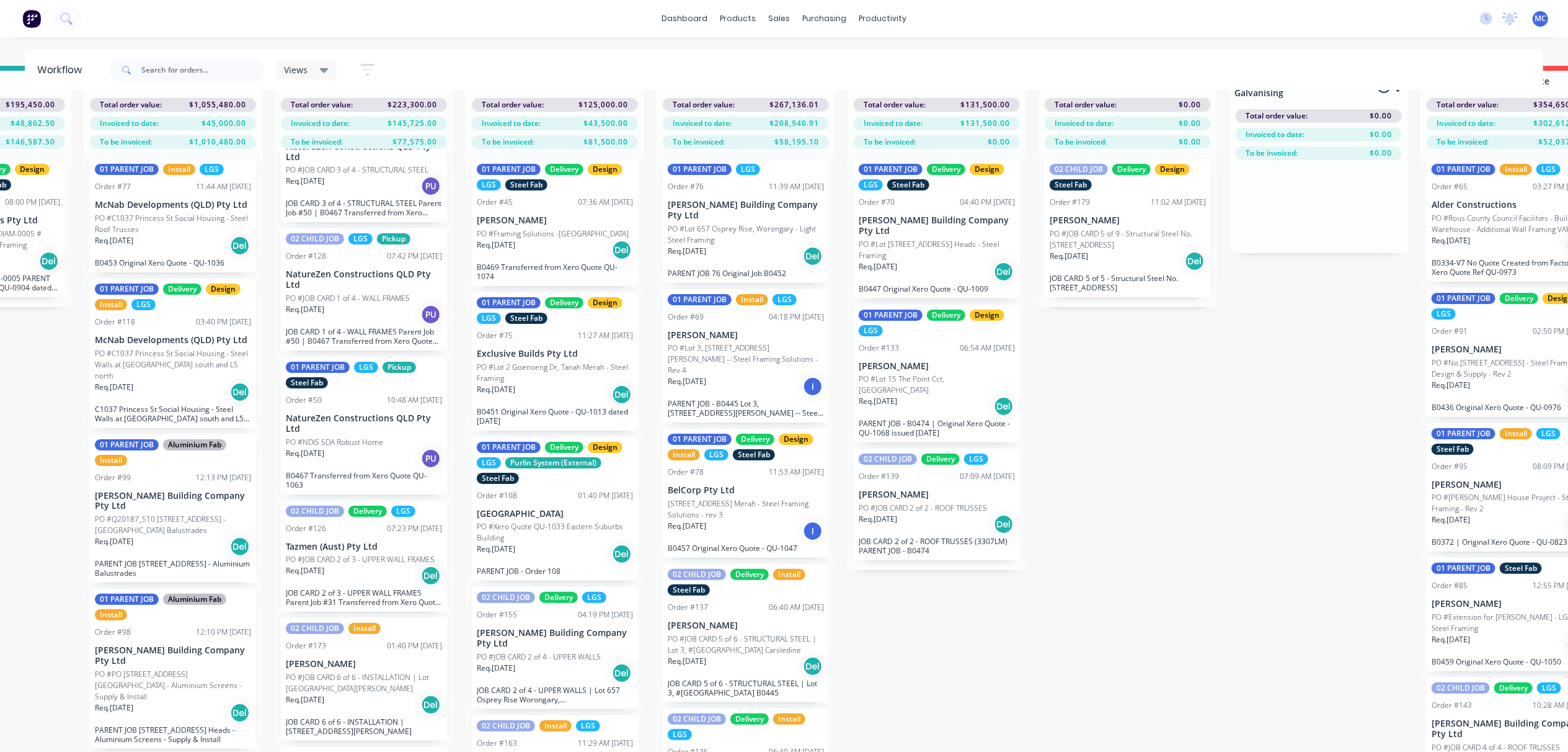
scroll to position [0, 516]
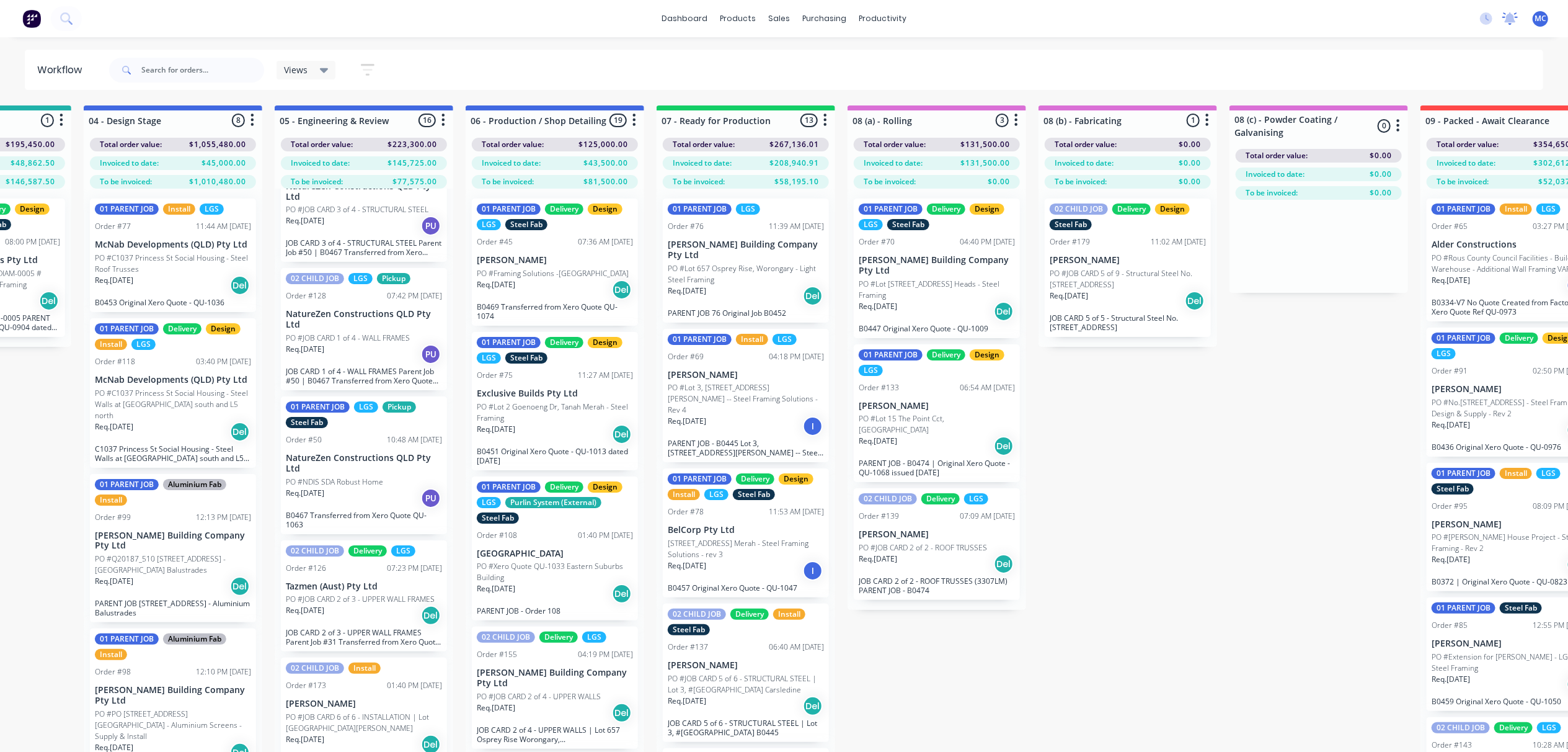
click at [1512, 15] on icon at bounding box center [1511, 17] width 11 height 10
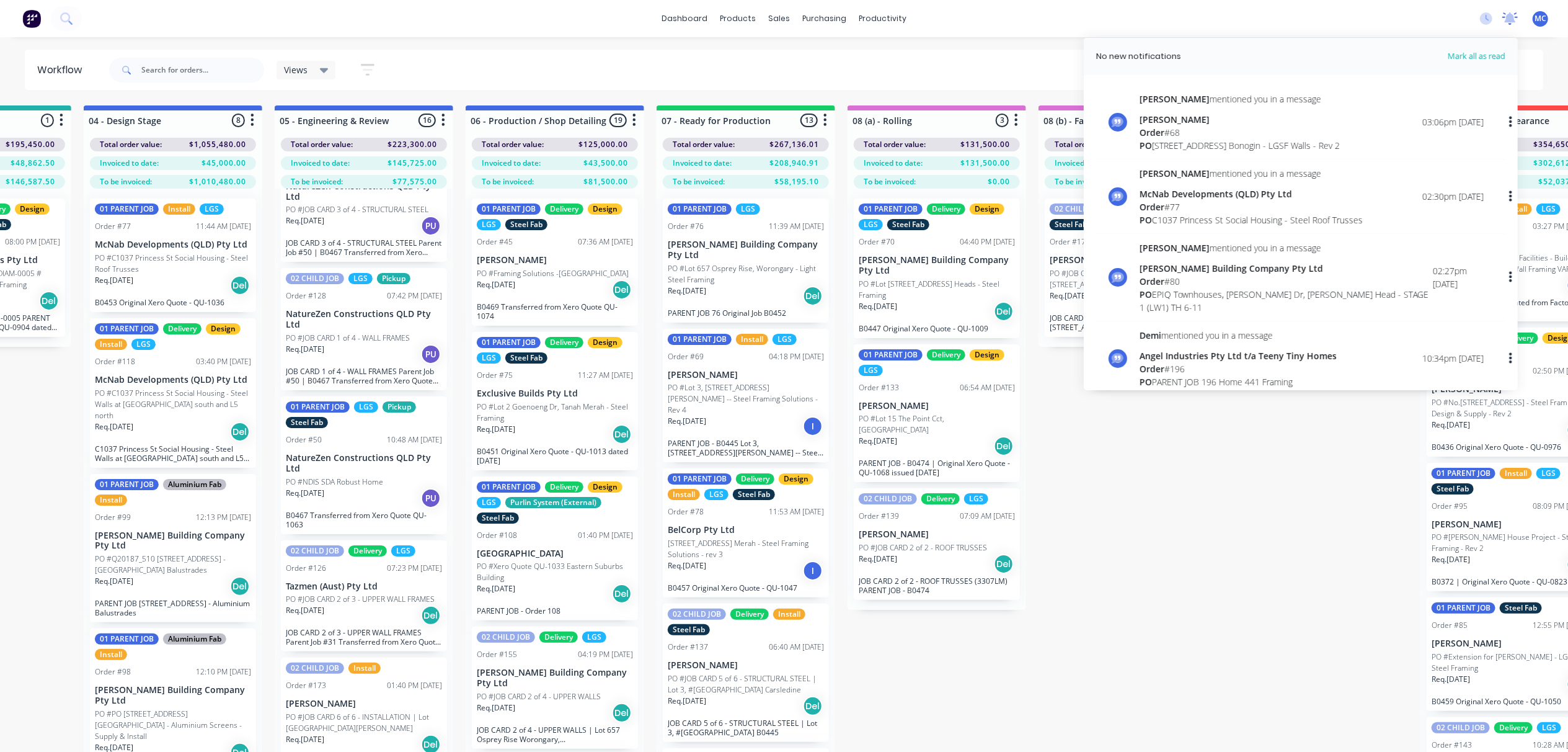
click at [1512, 15] on icon at bounding box center [1511, 17] width 11 height 10
